Goal: Task Accomplishment & Management: Manage account settings

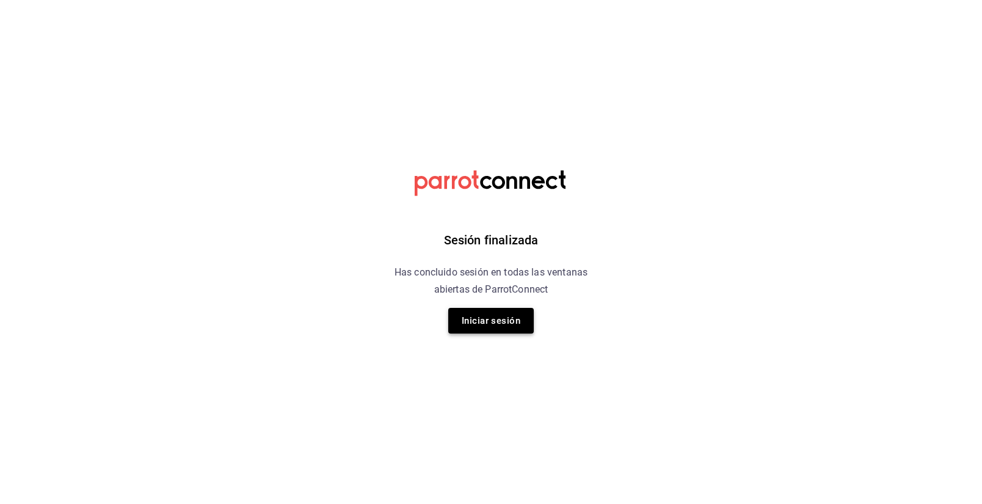
click at [493, 322] on button "Iniciar sesión" at bounding box center [490, 321] width 85 height 26
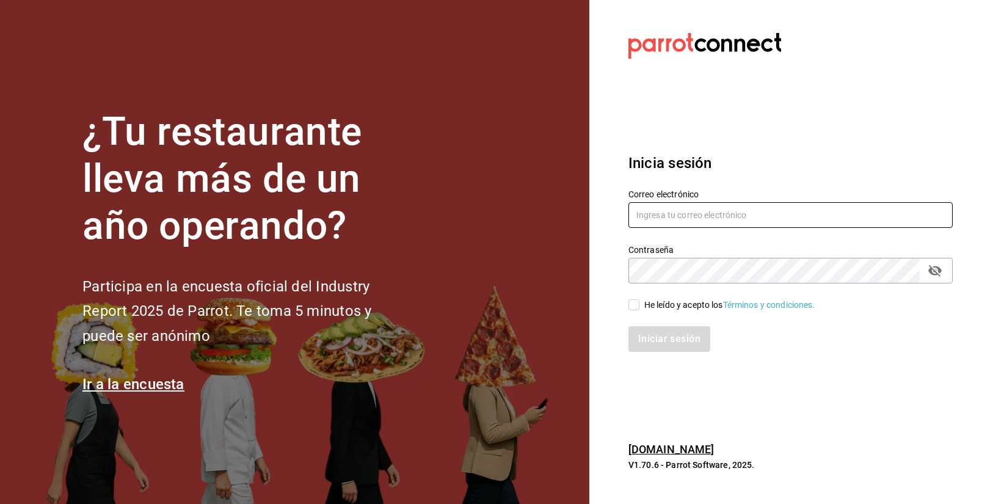
click at [724, 214] on input "text" at bounding box center [790, 215] width 324 height 26
paste input "Le Gourmet (MTY)"
click at [749, 217] on input "Le Gourmet (MTY)" at bounding box center [790, 215] width 324 height 26
drag, startPoint x: 749, startPoint y: 217, endPoint x: 473, endPoint y: 147, distance: 284.9
click at [628, 202] on input "Le Gourmet (MTY)" at bounding box center [790, 215] width 324 height 26
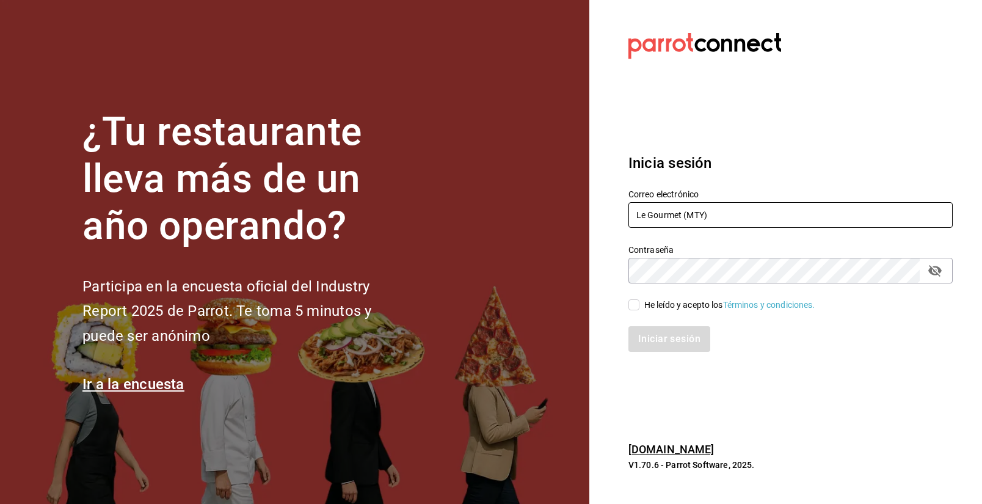
paste input "legourmet@mty.com"
type input "legourmet@mty.com"
click at [636, 300] on input "He leído y acepto los Términos y condiciones." at bounding box center [633, 304] width 11 height 11
checkbox input "true"
click at [656, 332] on button "Iniciar sesión" at bounding box center [669, 339] width 83 height 26
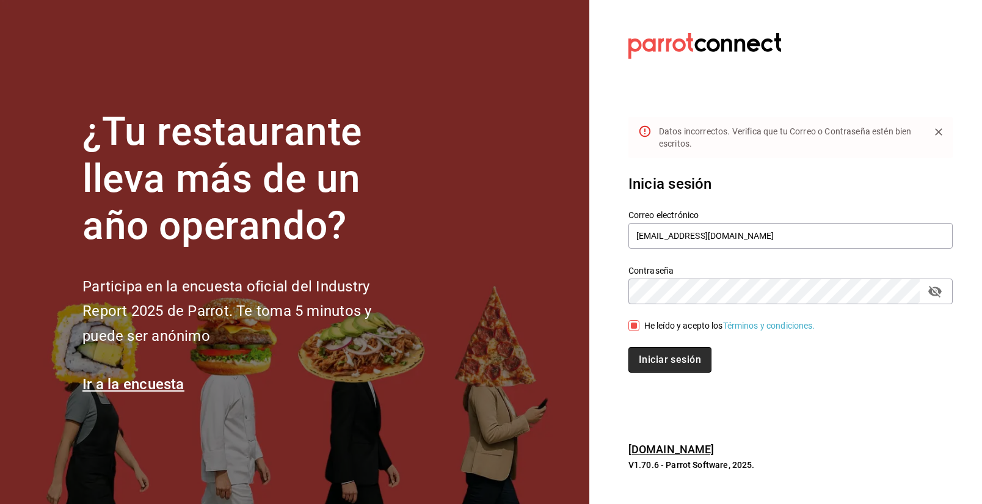
click at [666, 355] on button "Iniciar sesión" at bounding box center [669, 360] width 83 height 26
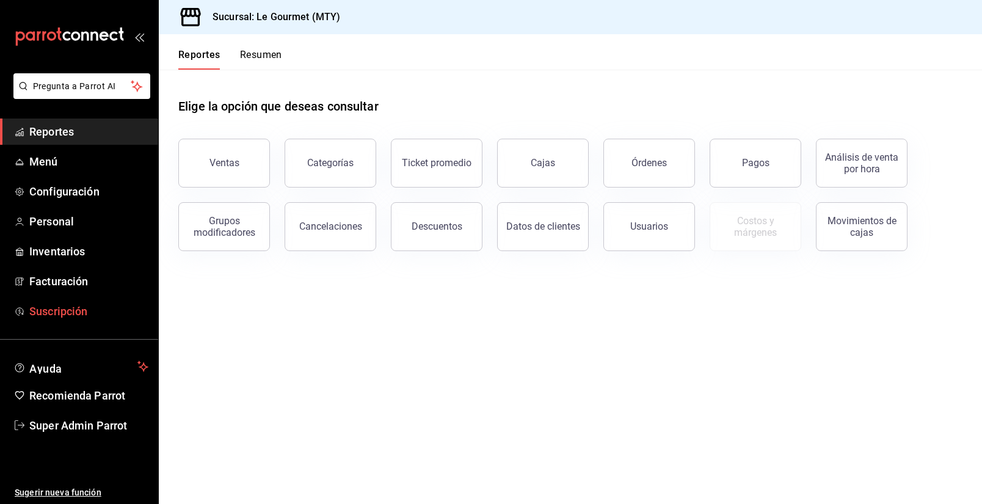
click at [96, 303] on link "Suscripción" at bounding box center [79, 311] width 158 height 26
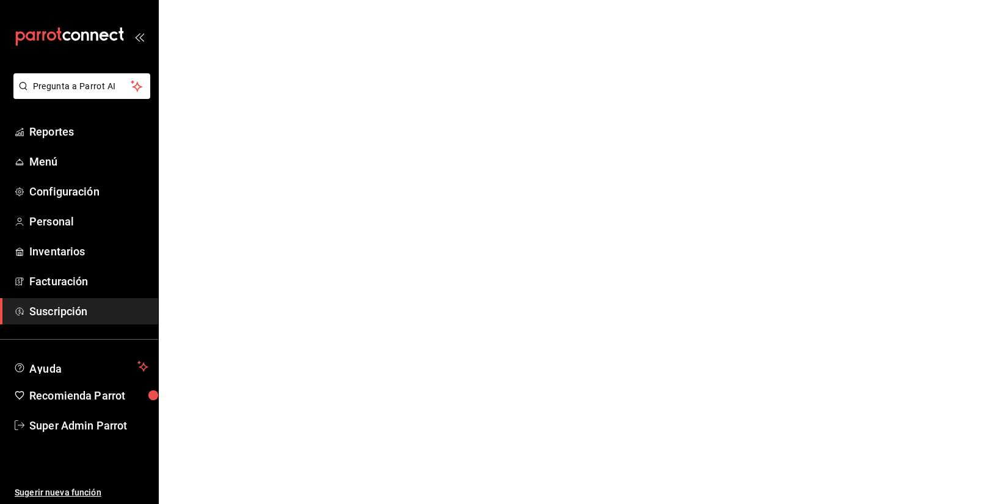
click at [70, 305] on span "Suscripción" at bounding box center [88, 311] width 119 height 16
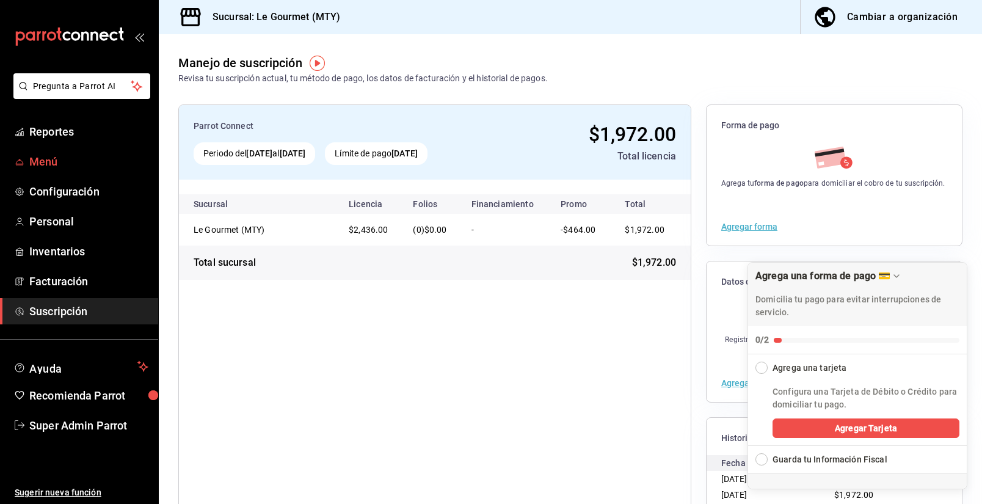
click at [63, 157] on span "Menú" at bounding box center [88, 161] width 119 height 16
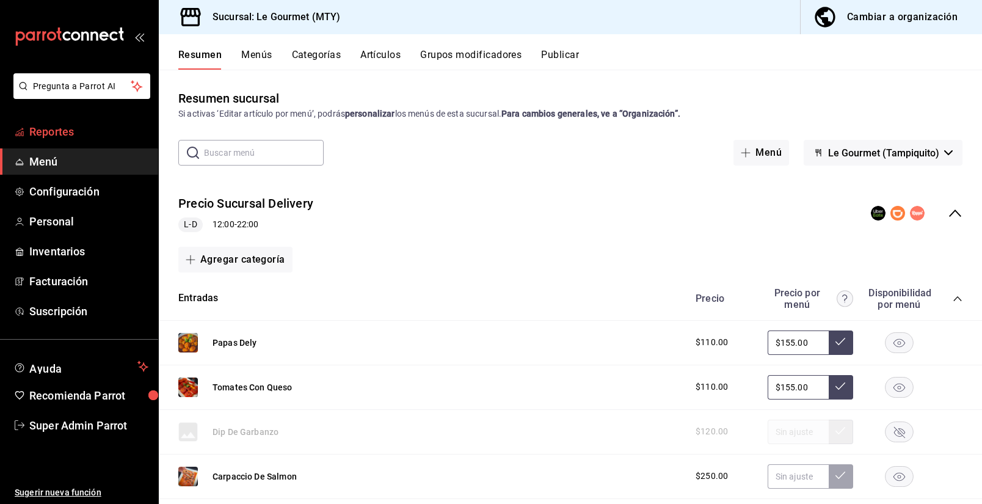
click at [84, 125] on span "Reportes" at bounding box center [88, 131] width 119 height 16
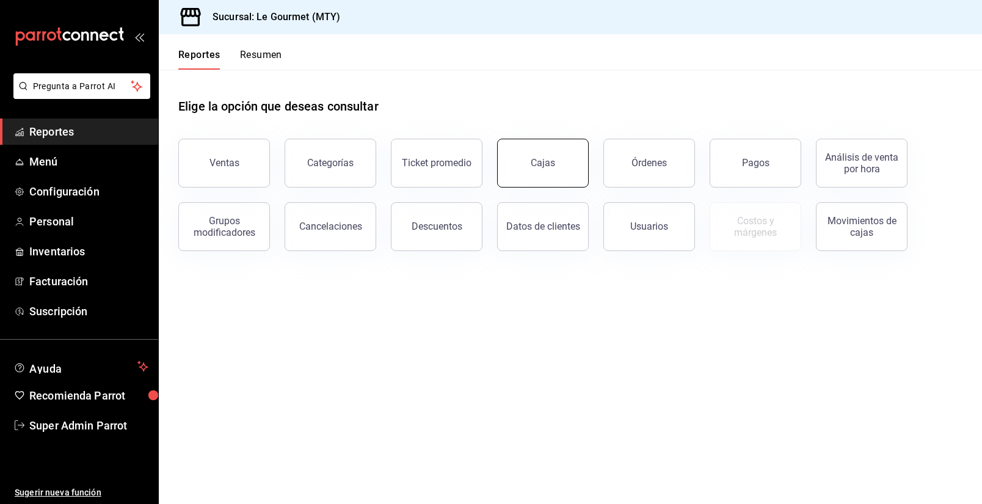
click at [542, 168] on div "Cajas" at bounding box center [543, 163] width 25 height 15
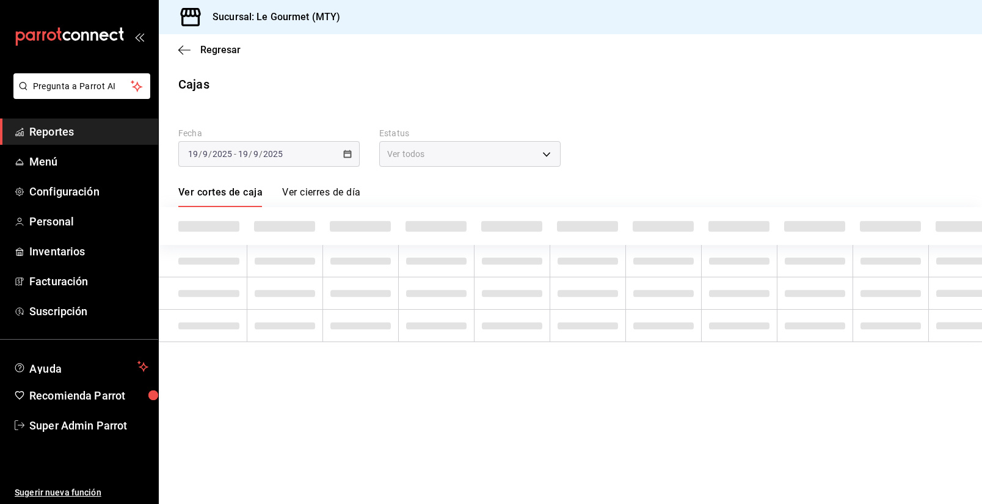
click at [87, 125] on span "Reportes" at bounding box center [88, 131] width 119 height 16
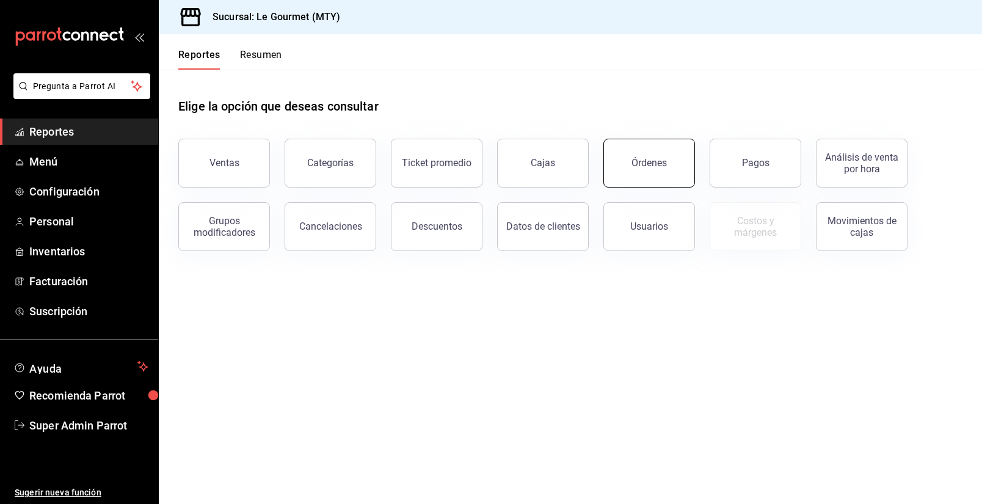
click at [655, 160] on div "Órdenes" at bounding box center [648, 163] width 35 height 12
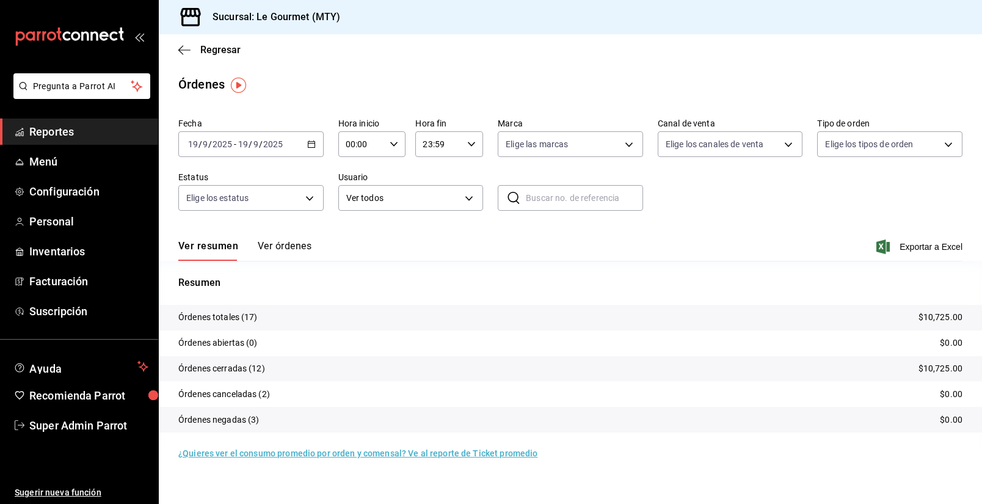
click at [264, 145] on input "2025" at bounding box center [273, 144] width 21 height 10
click at [235, 266] on span "Mes actual" at bounding box center [236, 263] width 95 height 13
click at [291, 250] on button "Ver órdenes" at bounding box center [285, 250] width 54 height 21
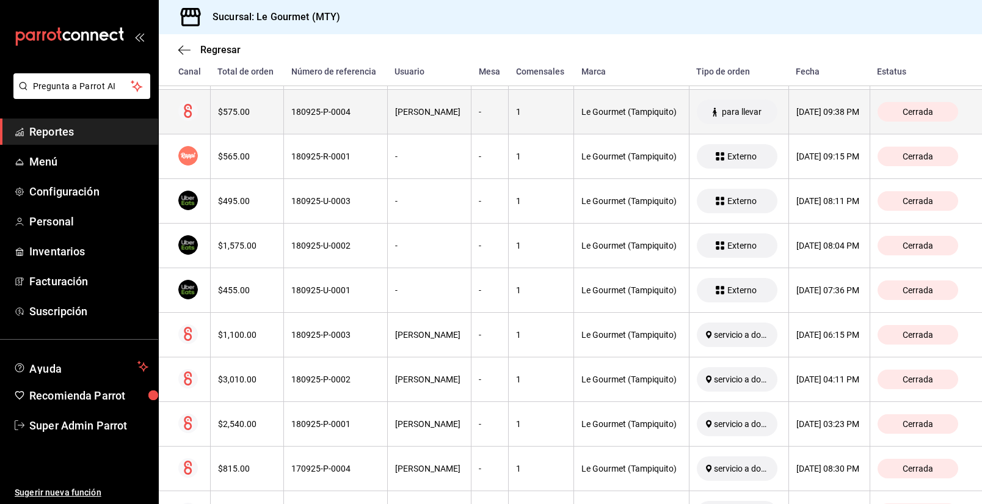
scroll to position [1043, 0]
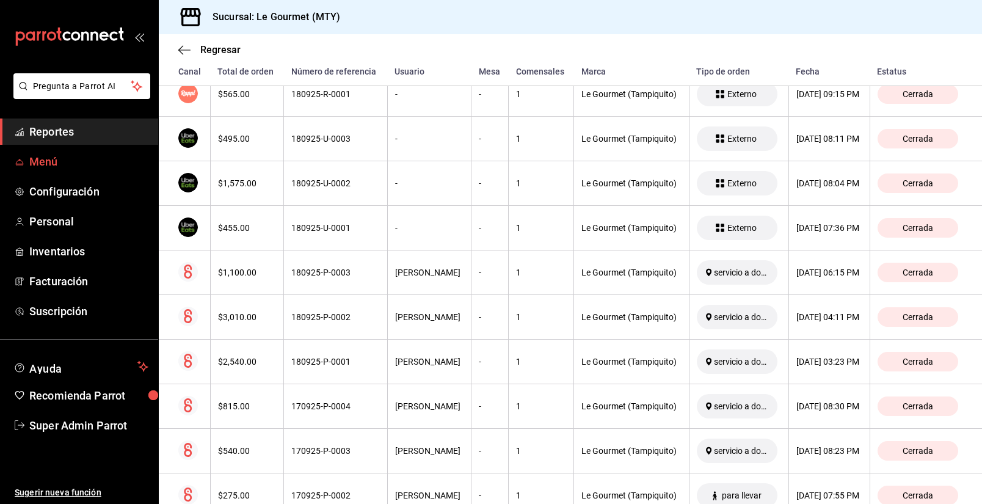
click at [64, 159] on span "Menú" at bounding box center [88, 161] width 119 height 16
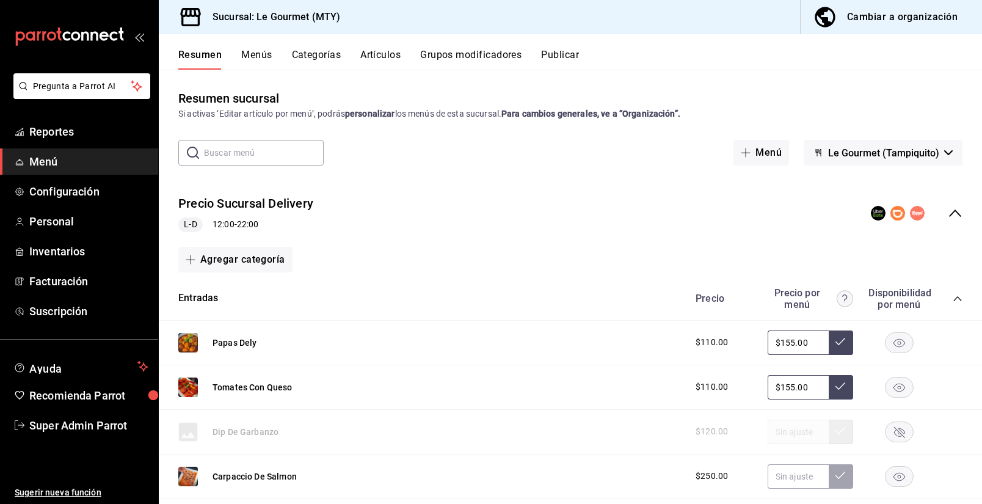
click at [950, 219] on icon "collapse-menu-row" at bounding box center [955, 213] width 15 height 15
